Goal: Task Accomplishment & Management: Manage account settings

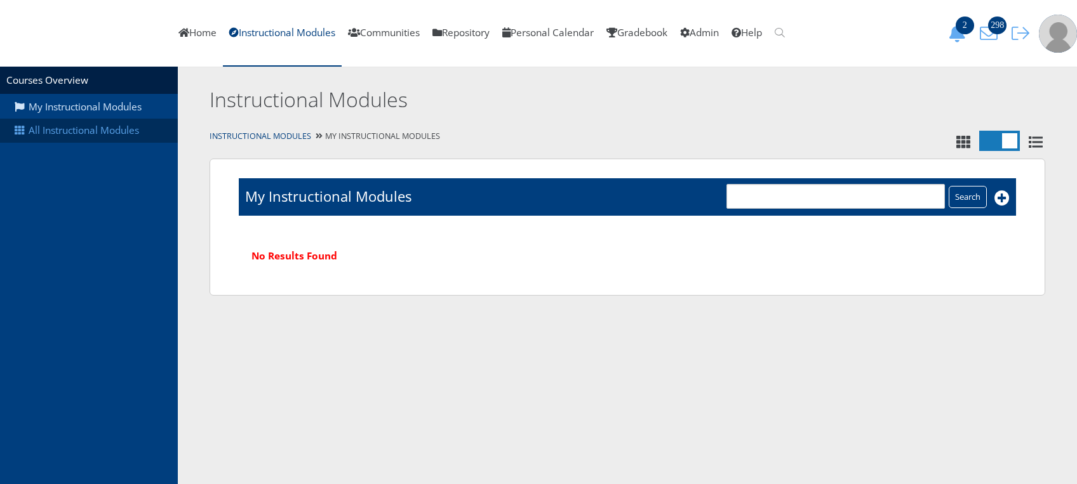
click at [114, 141] on link "All Instructional Modules" at bounding box center [89, 131] width 178 height 24
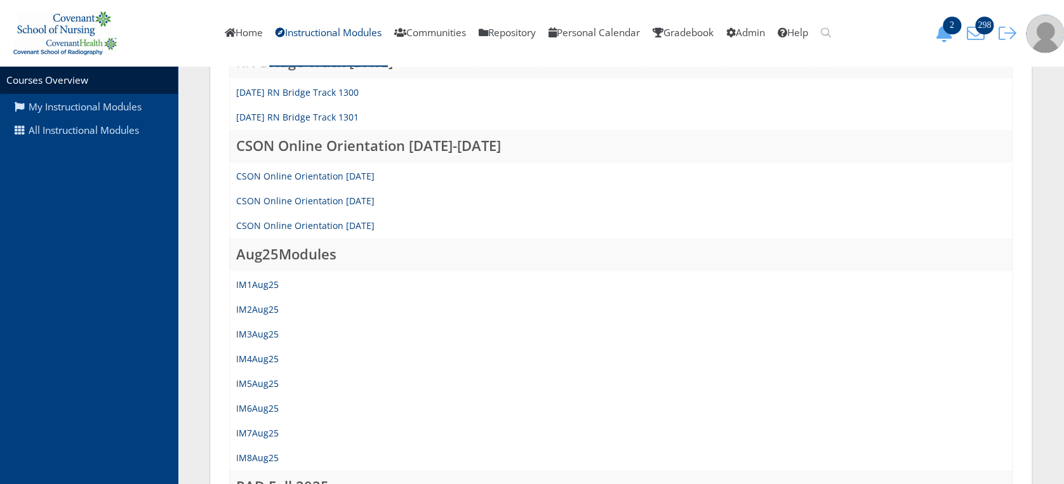
scroll to position [458, 0]
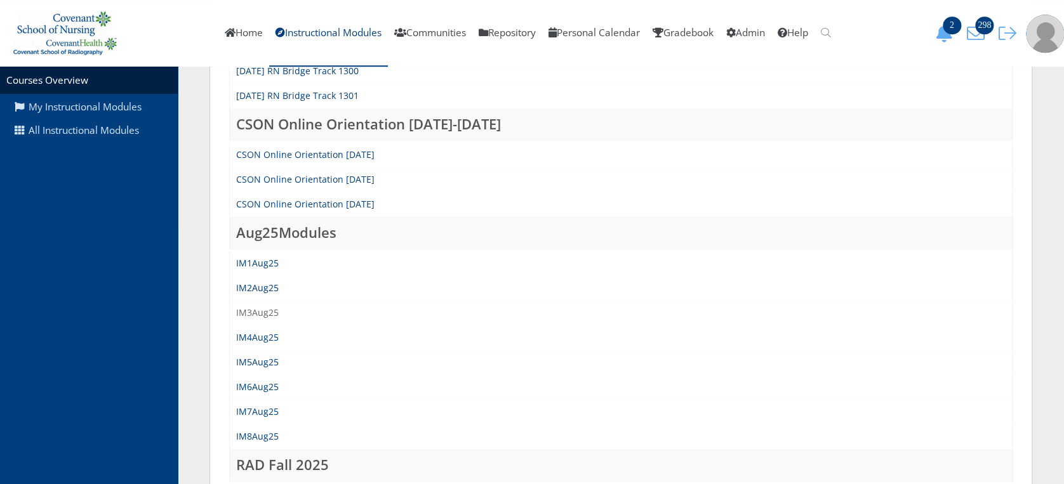
click at [255, 311] on link "IM3Aug25" at bounding box center [257, 313] width 43 height 12
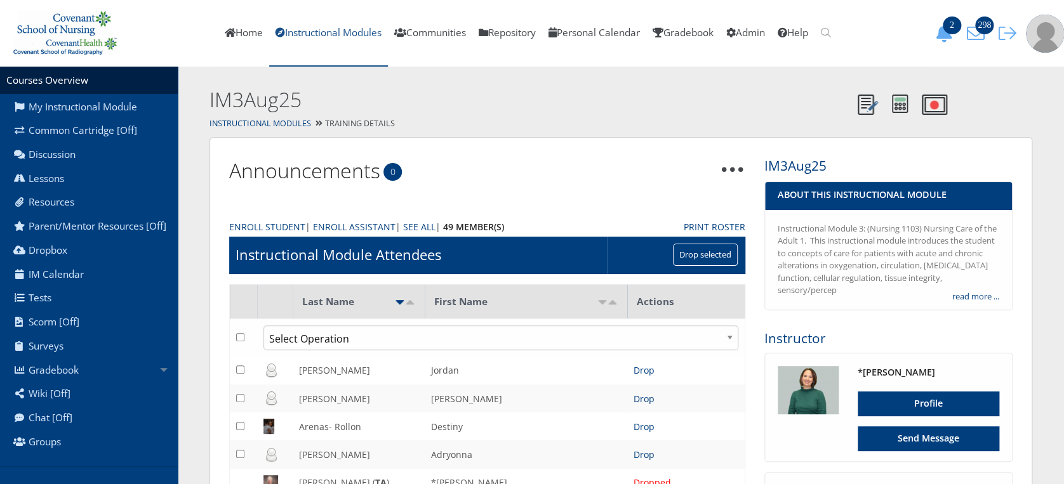
click at [295, 41] on link "Instructional Modules" at bounding box center [328, 33] width 119 height 67
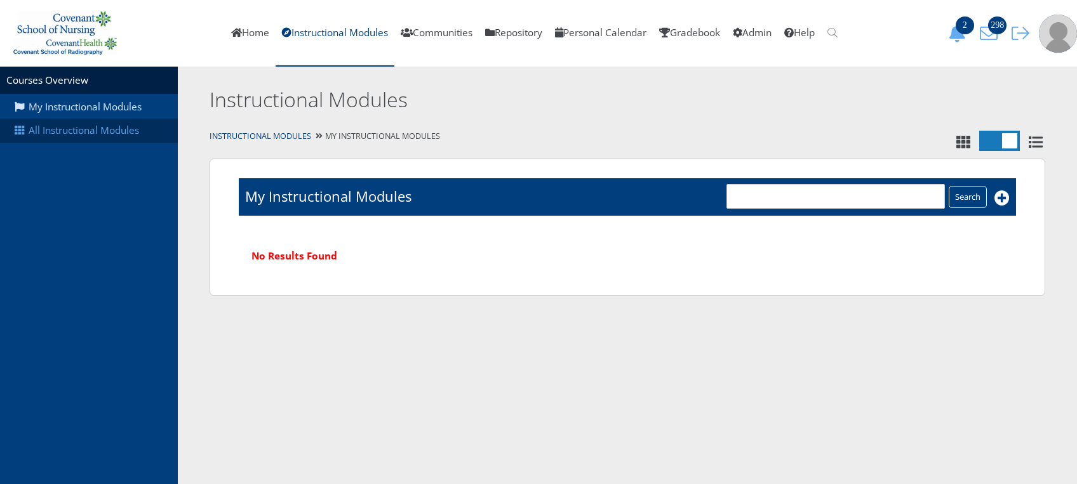
click at [105, 134] on link "All Instructional Modules" at bounding box center [89, 131] width 178 height 24
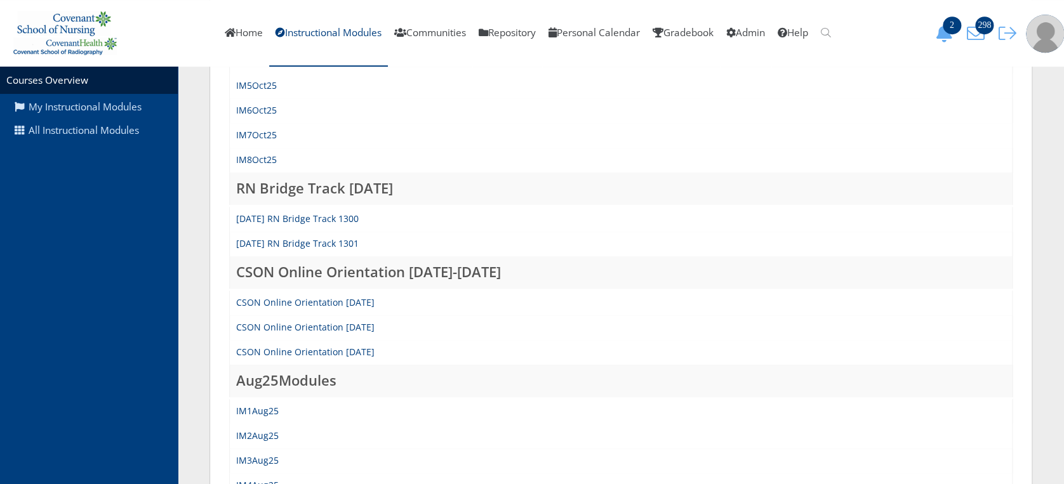
scroll to position [315, 0]
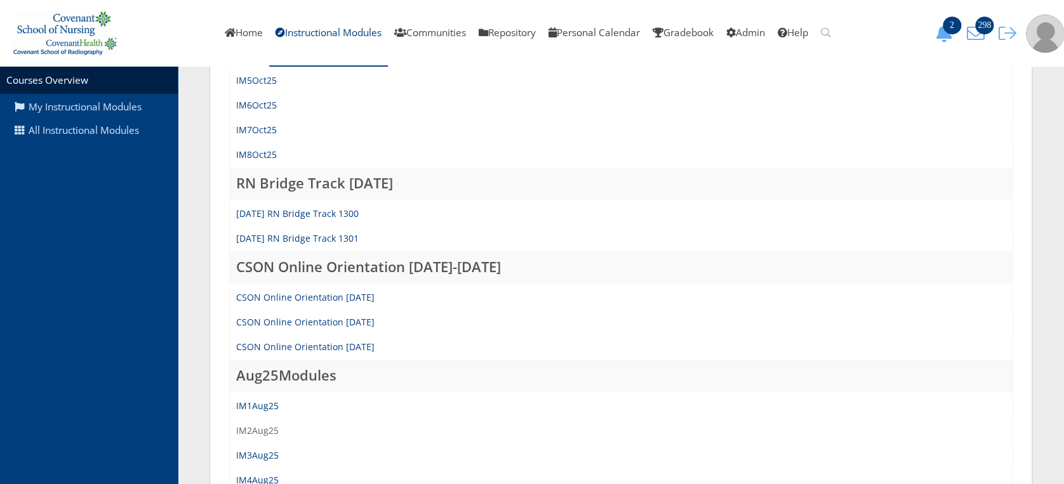
click at [264, 425] on link "IM2Aug25" at bounding box center [257, 431] width 43 height 12
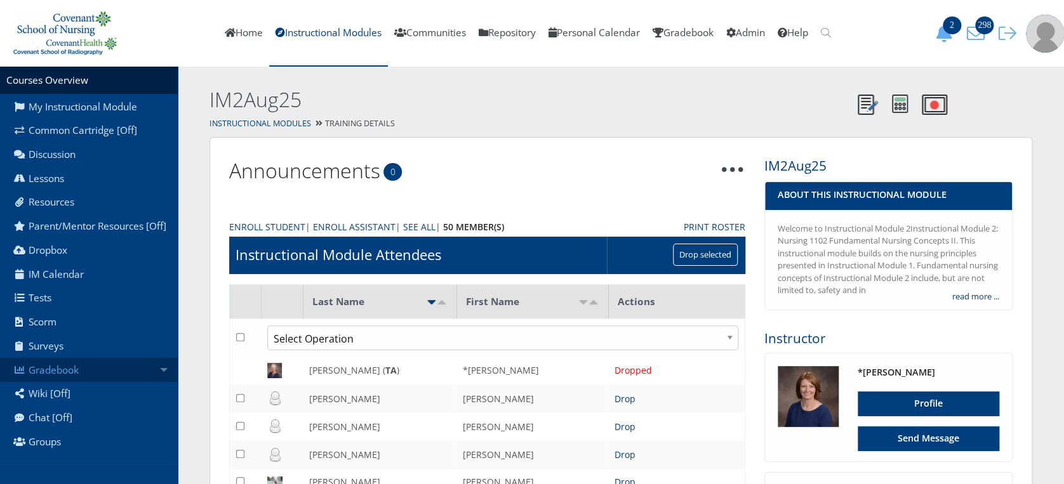
click at [74, 382] on link "Gradebook" at bounding box center [89, 370] width 178 height 24
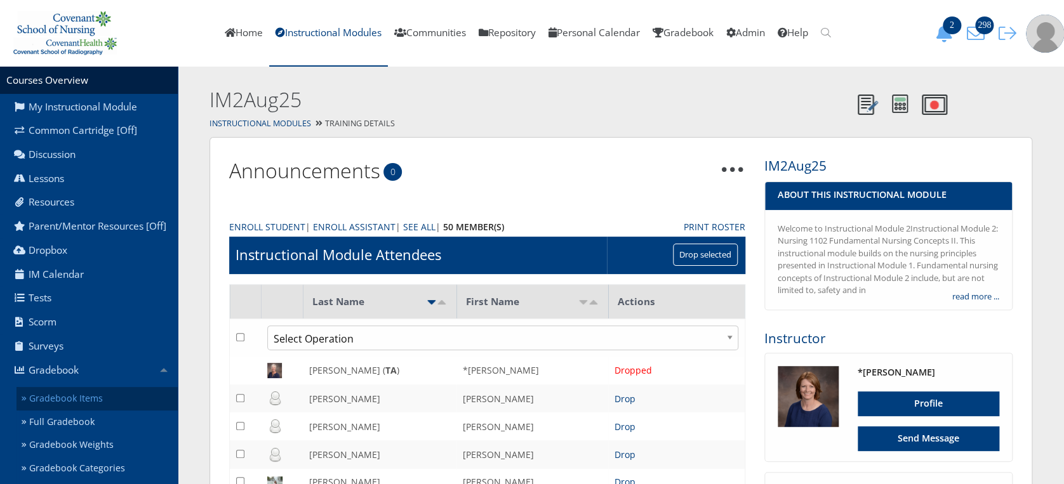
click at [81, 406] on link "Gradebook Items" at bounding box center [97, 398] width 161 height 23
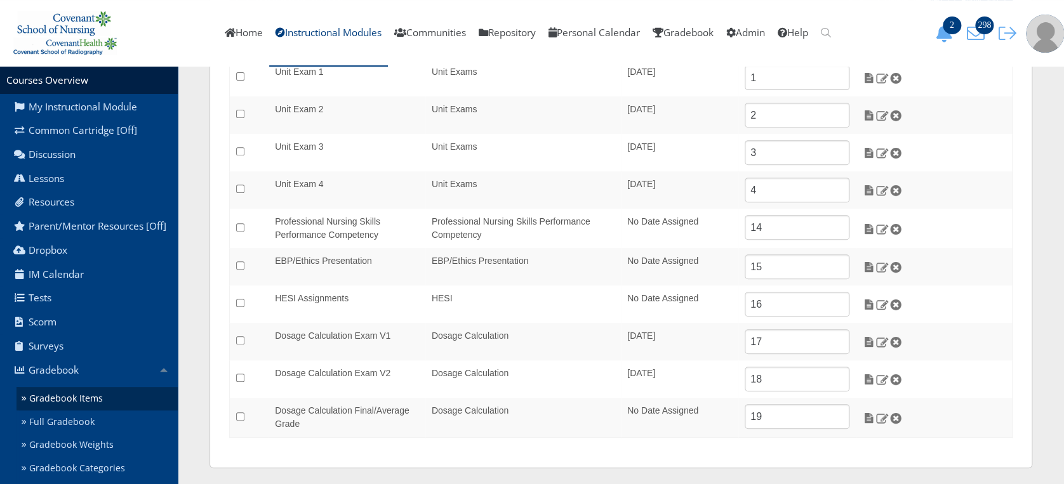
scroll to position [188, 0]
click at [867, 380] on img at bounding box center [868, 376] width 13 height 11
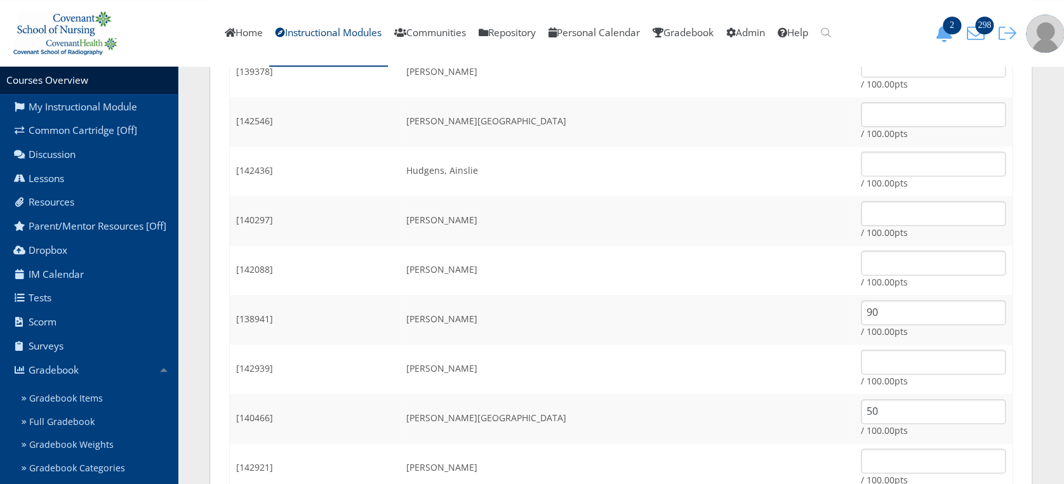
scroll to position [661, 0]
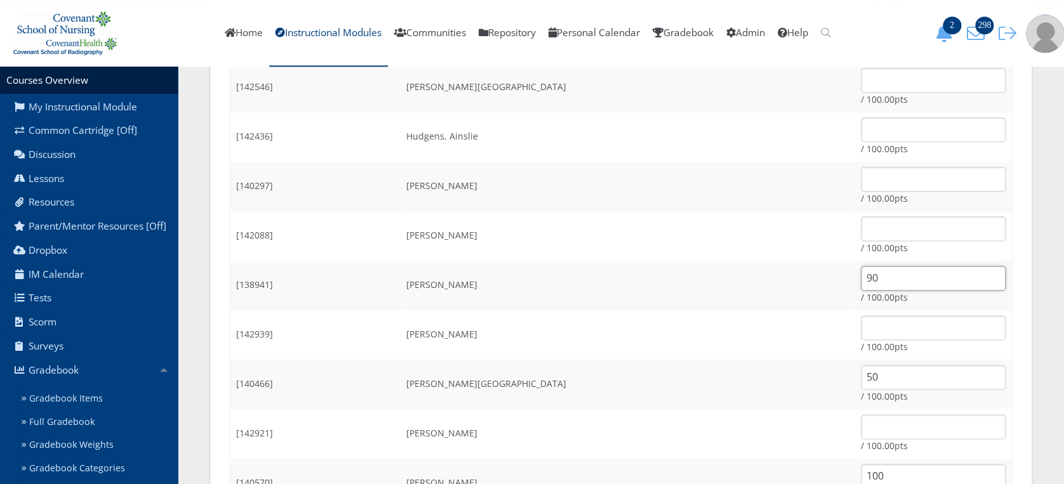
click at [861, 286] on input "90" at bounding box center [933, 278] width 145 height 25
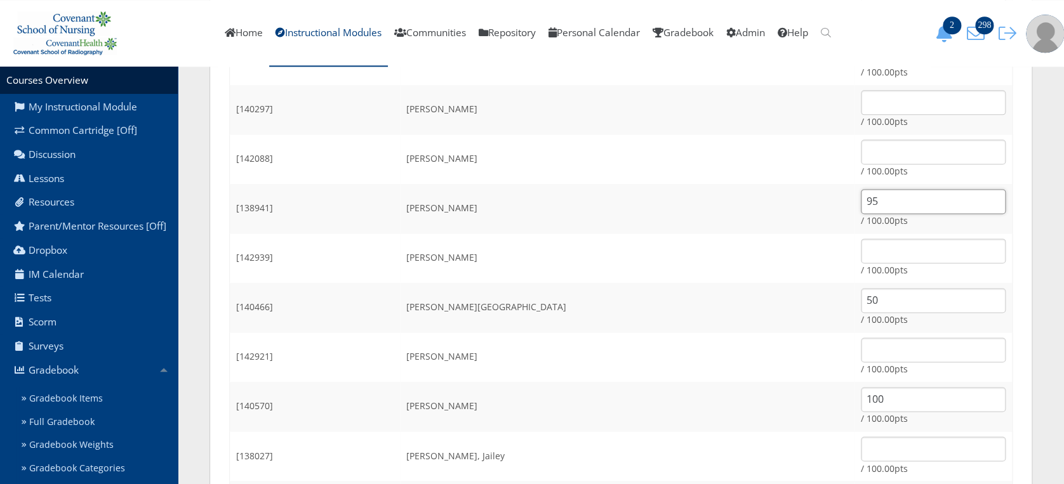
scroll to position [741, 0]
type input "95"
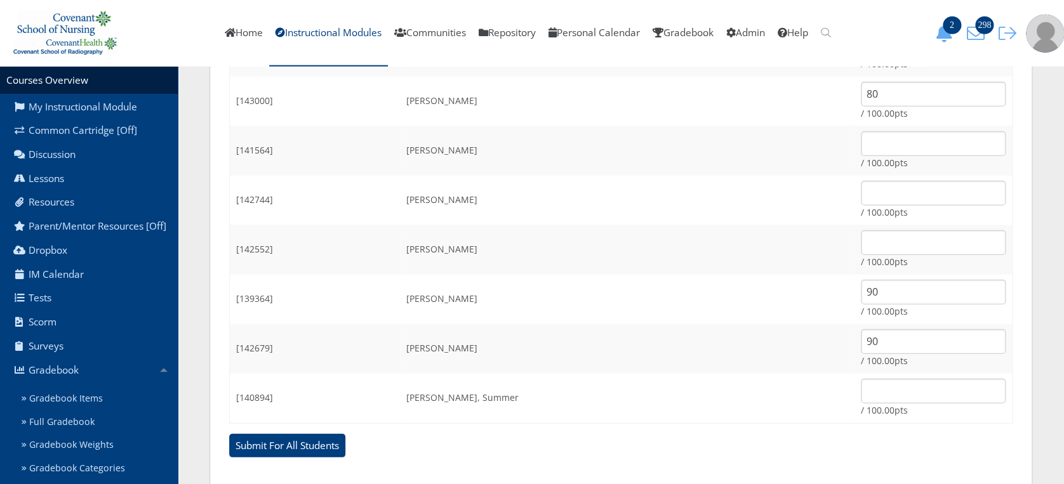
scroll to position [1610, 0]
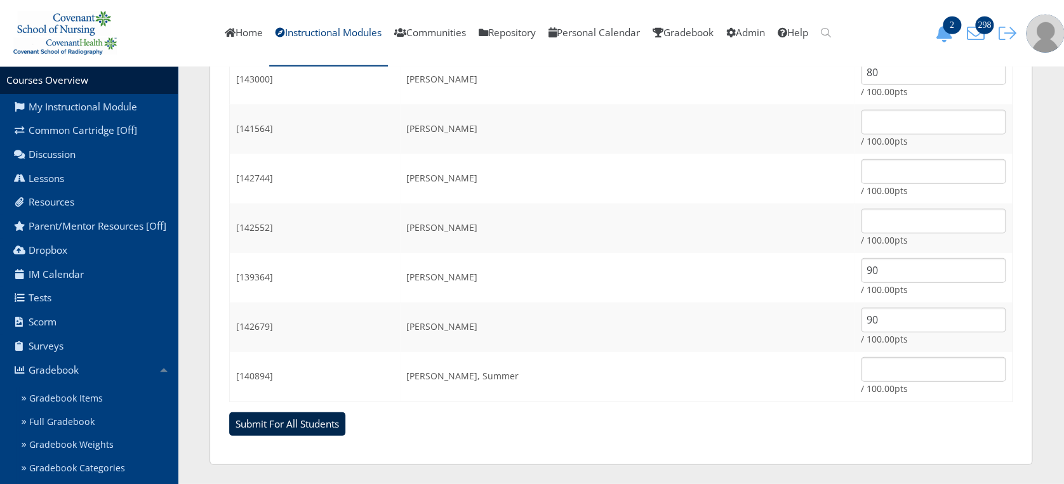
click at [295, 424] on input "Submit For All Students" at bounding box center [287, 425] width 116 height 24
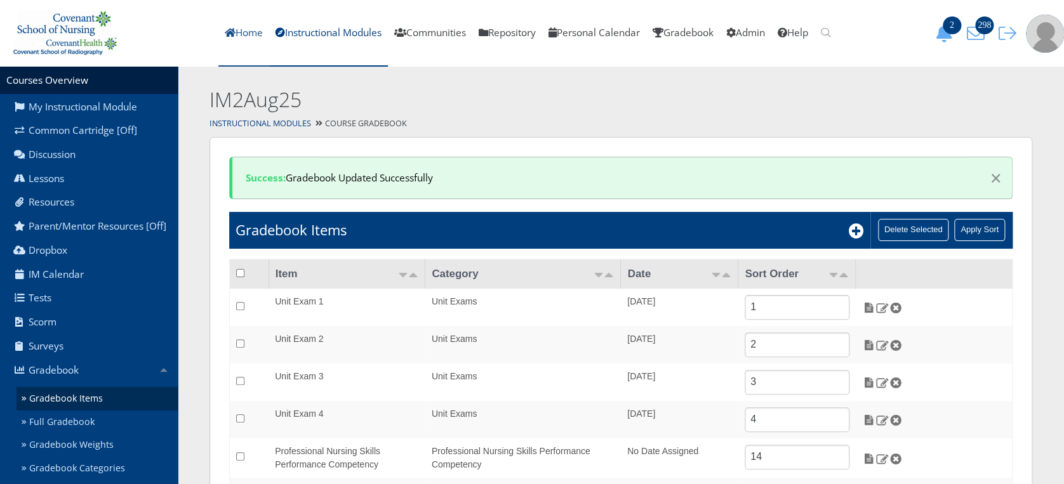
click at [223, 36] on link "Home" at bounding box center [243, 33] width 51 height 67
